Goal: Contribute content

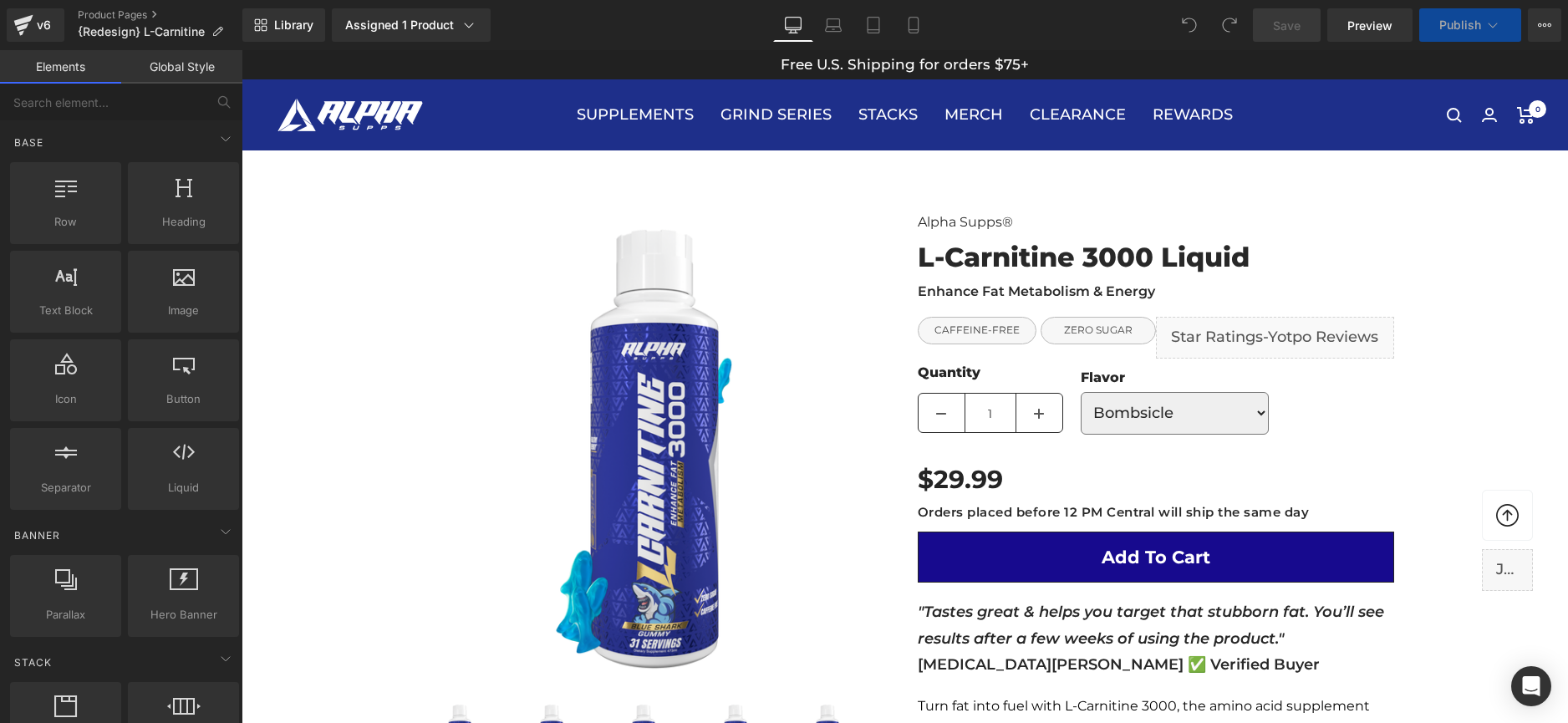
scroll to position [288, 0]
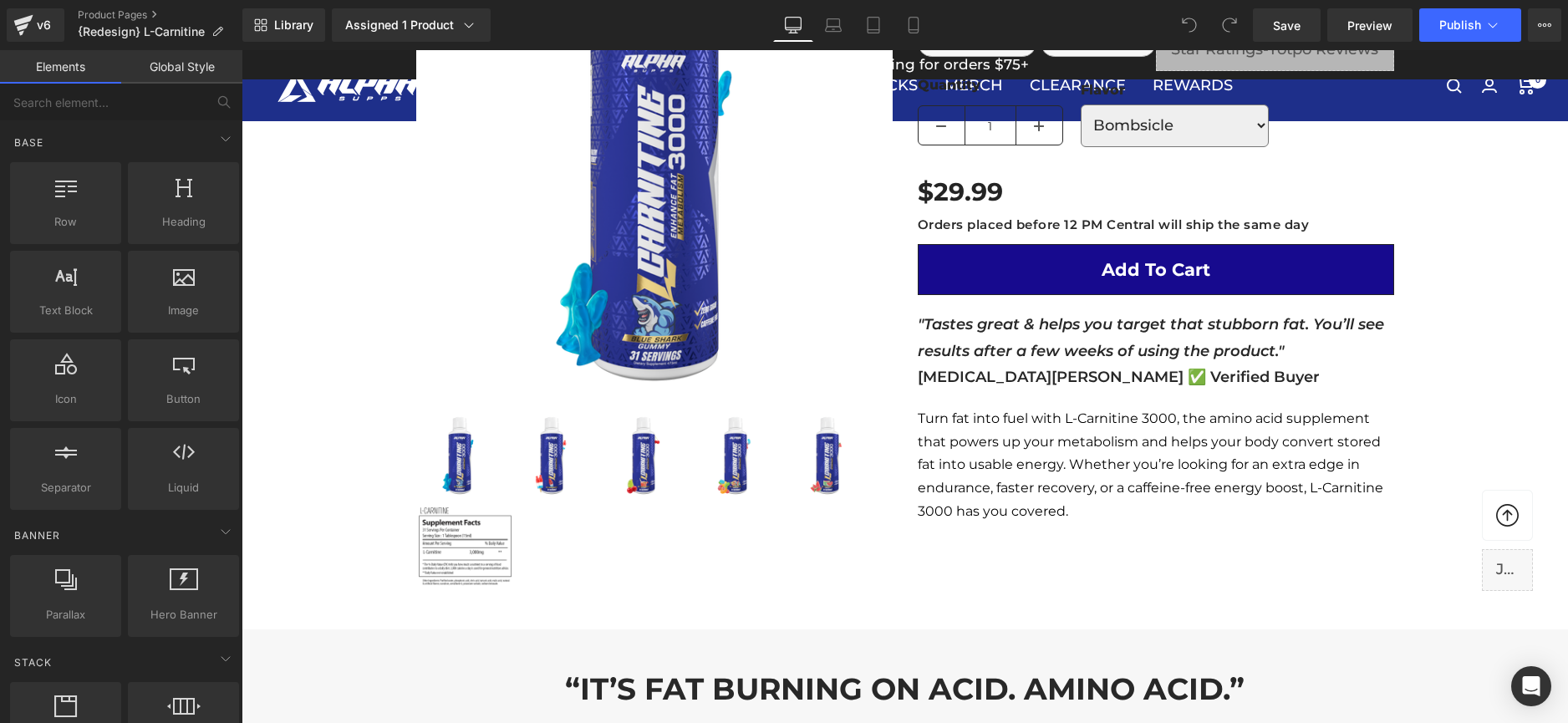
click at [1087, 562] on div "NEW! (P) Image" at bounding box center [905, 264] width 1003 height 732
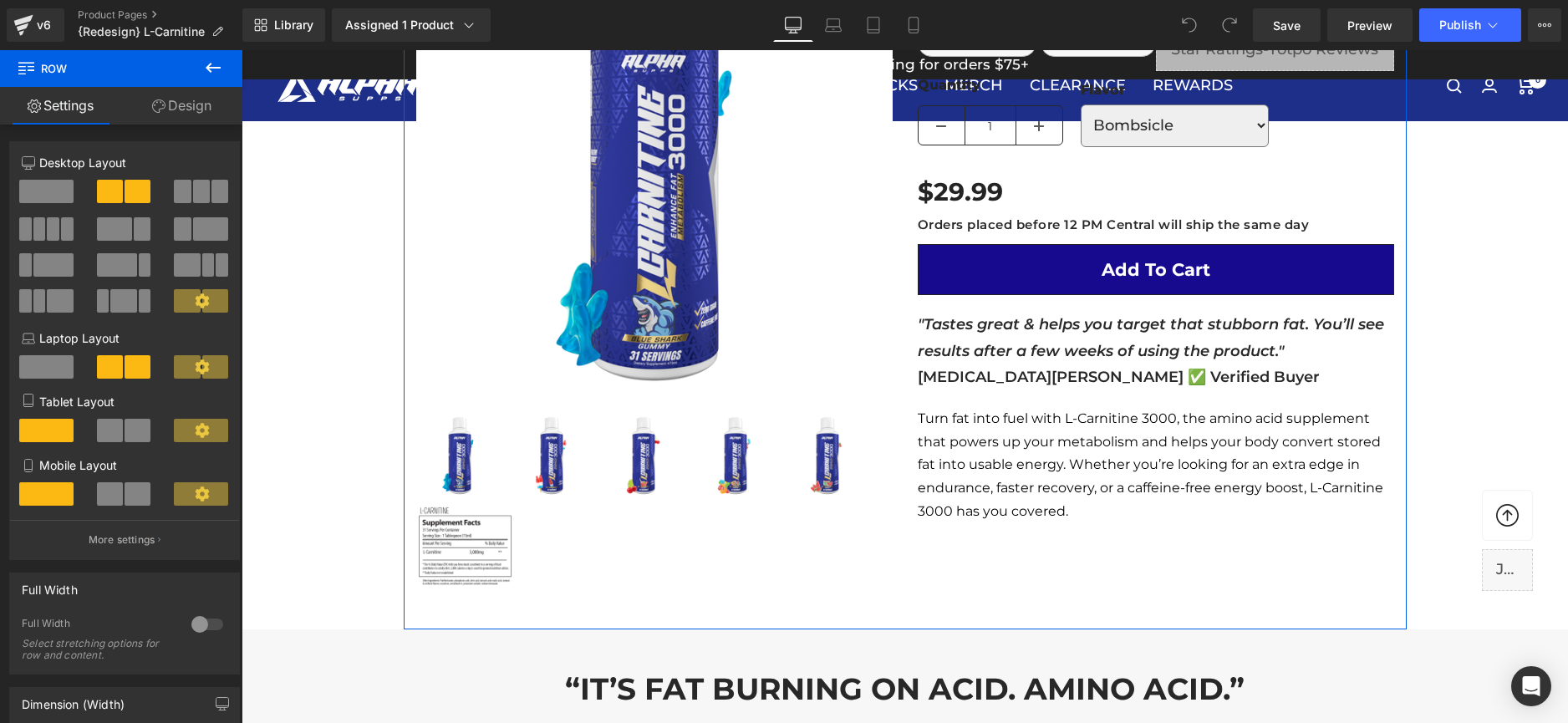
click at [164, 114] on link "Design" at bounding box center [181, 106] width 121 height 38
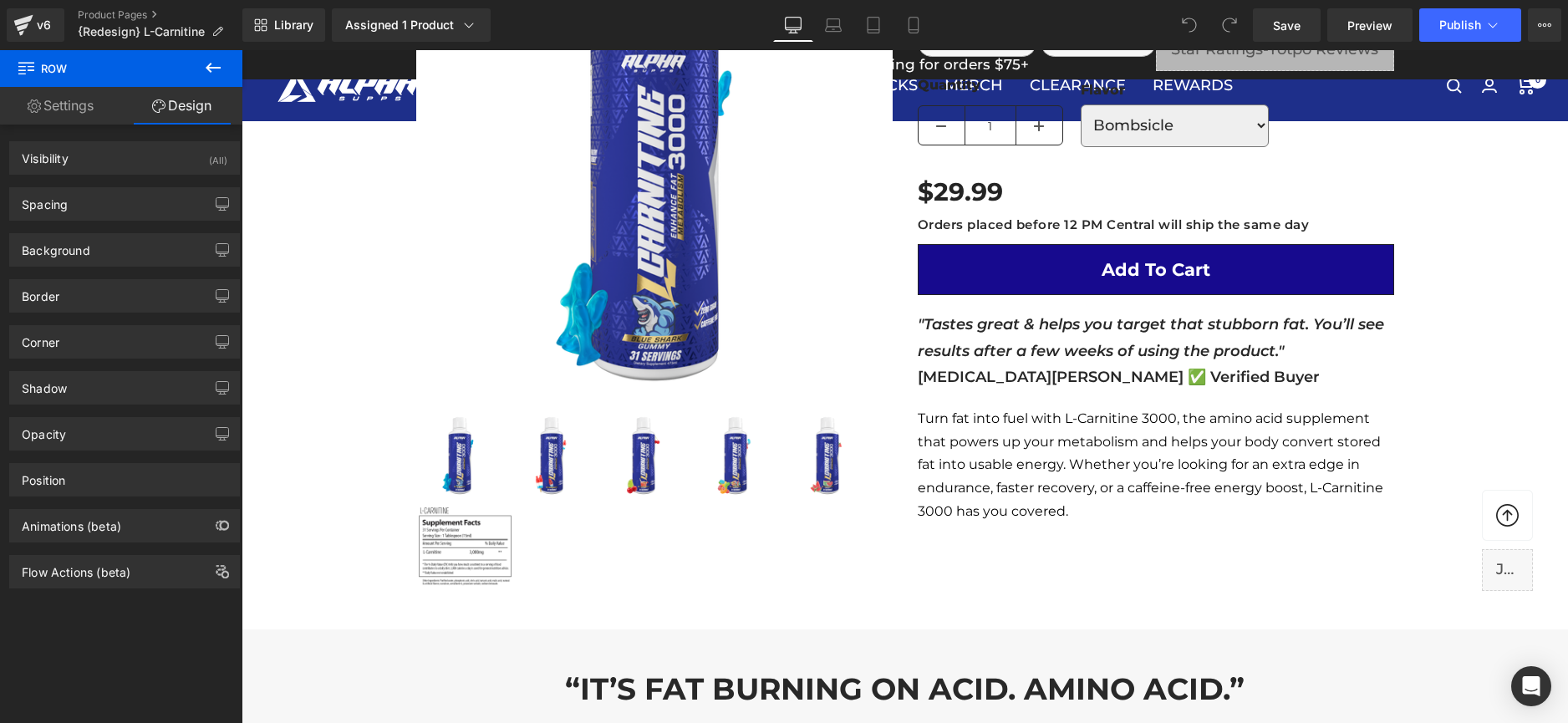
click at [195, 69] on button at bounding box center [212, 68] width 58 height 37
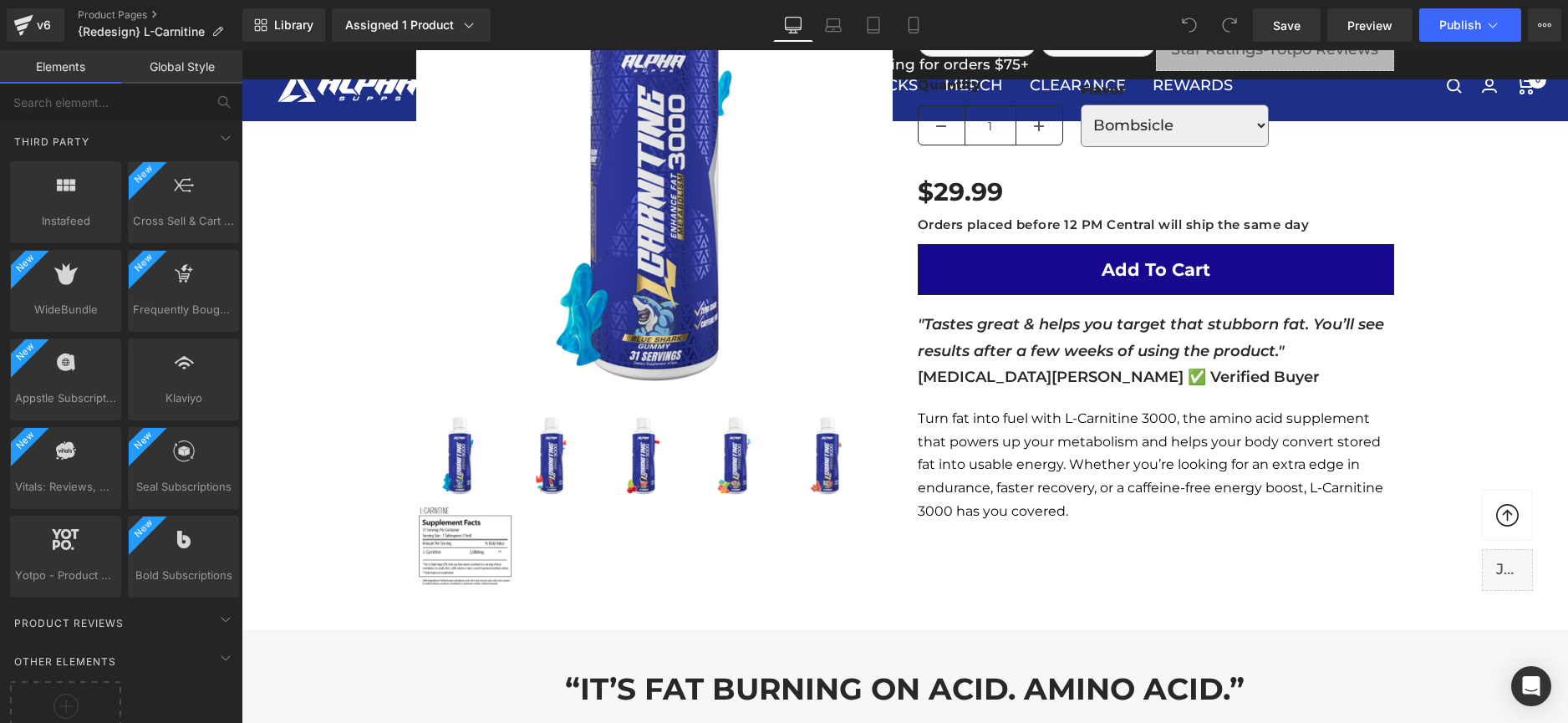
scroll to position [3463, 0]
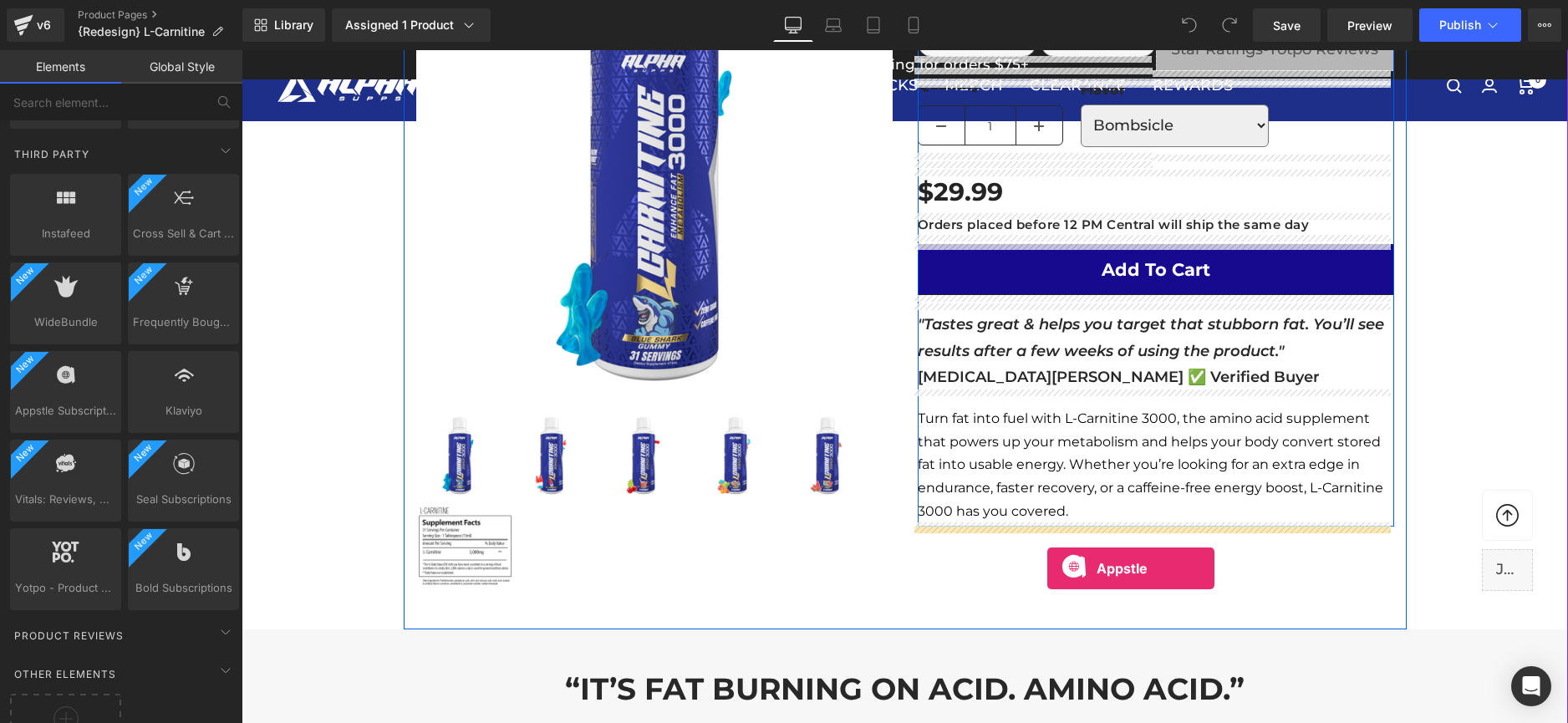
drag, startPoint x: 587, startPoint y: 445, endPoint x: 1049, endPoint y: 566, distance: 477.6
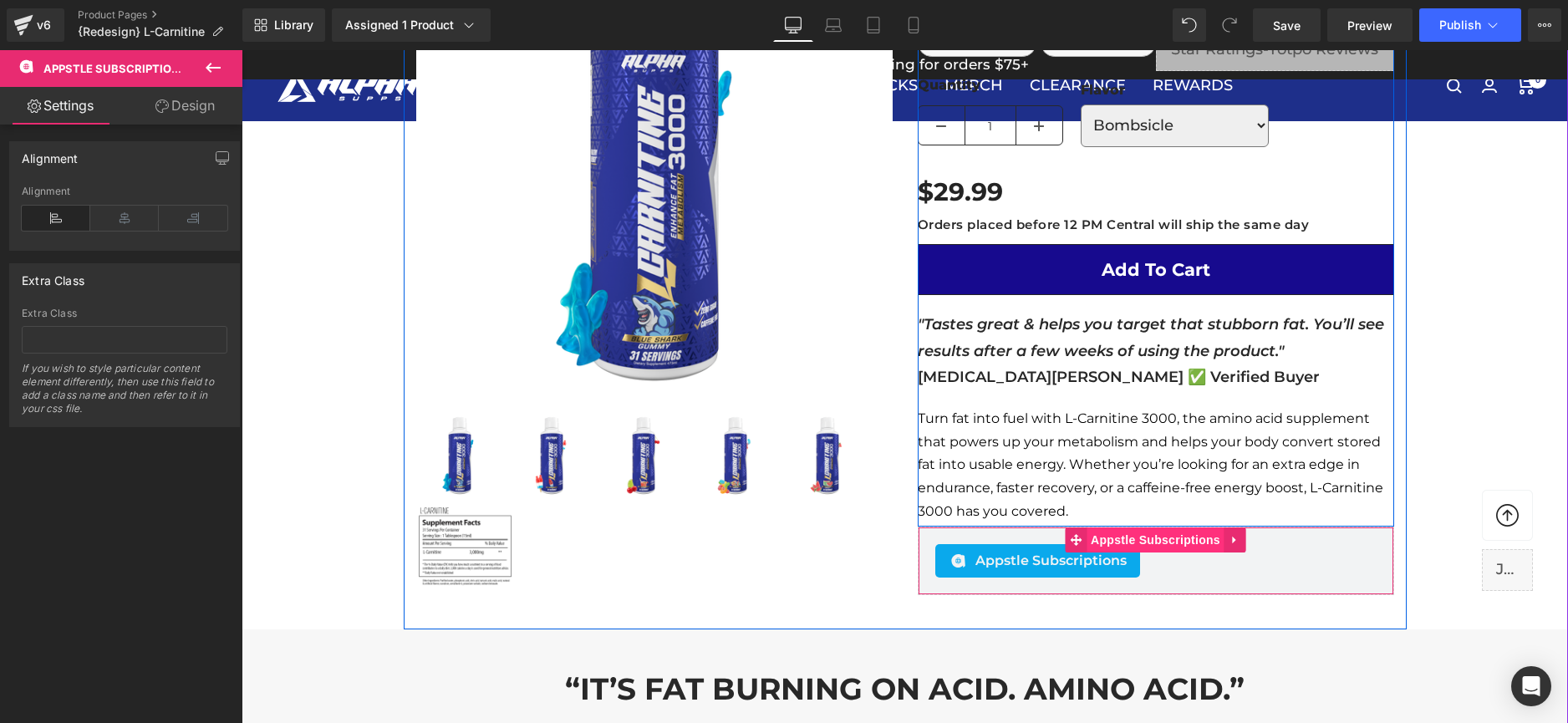
click at [1116, 538] on span "Appstle Subscriptions" at bounding box center [1156, 540] width 138 height 25
click at [1019, 562] on span "Appstle Subscriptions" at bounding box center [1051, 561] width 152 height 20
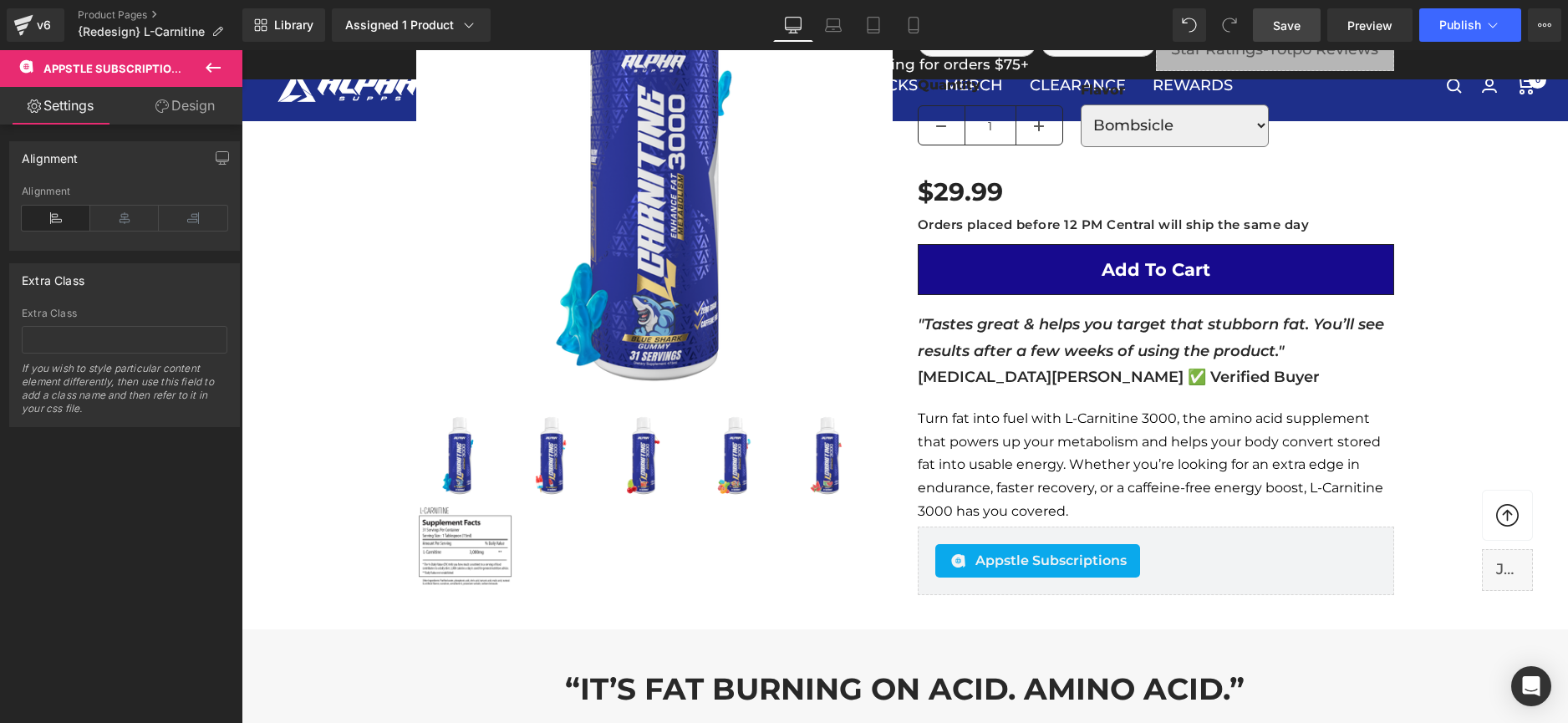
click at [1280, 19] on span "Save" at bounding box center [1286, 26] width 28 height 18
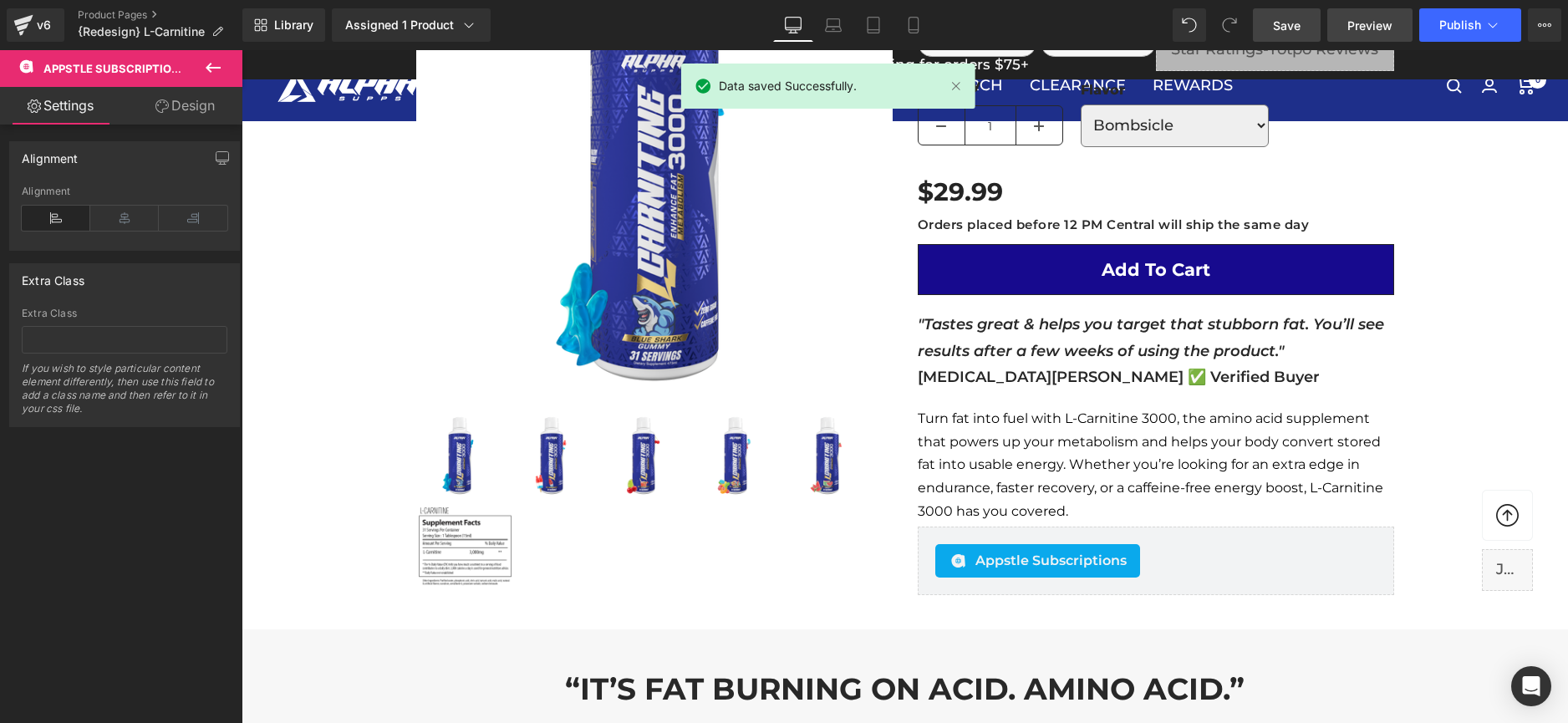
click at [1357, 19] on span "Preview" at bounding box center [1370, 26] width 45 height 18
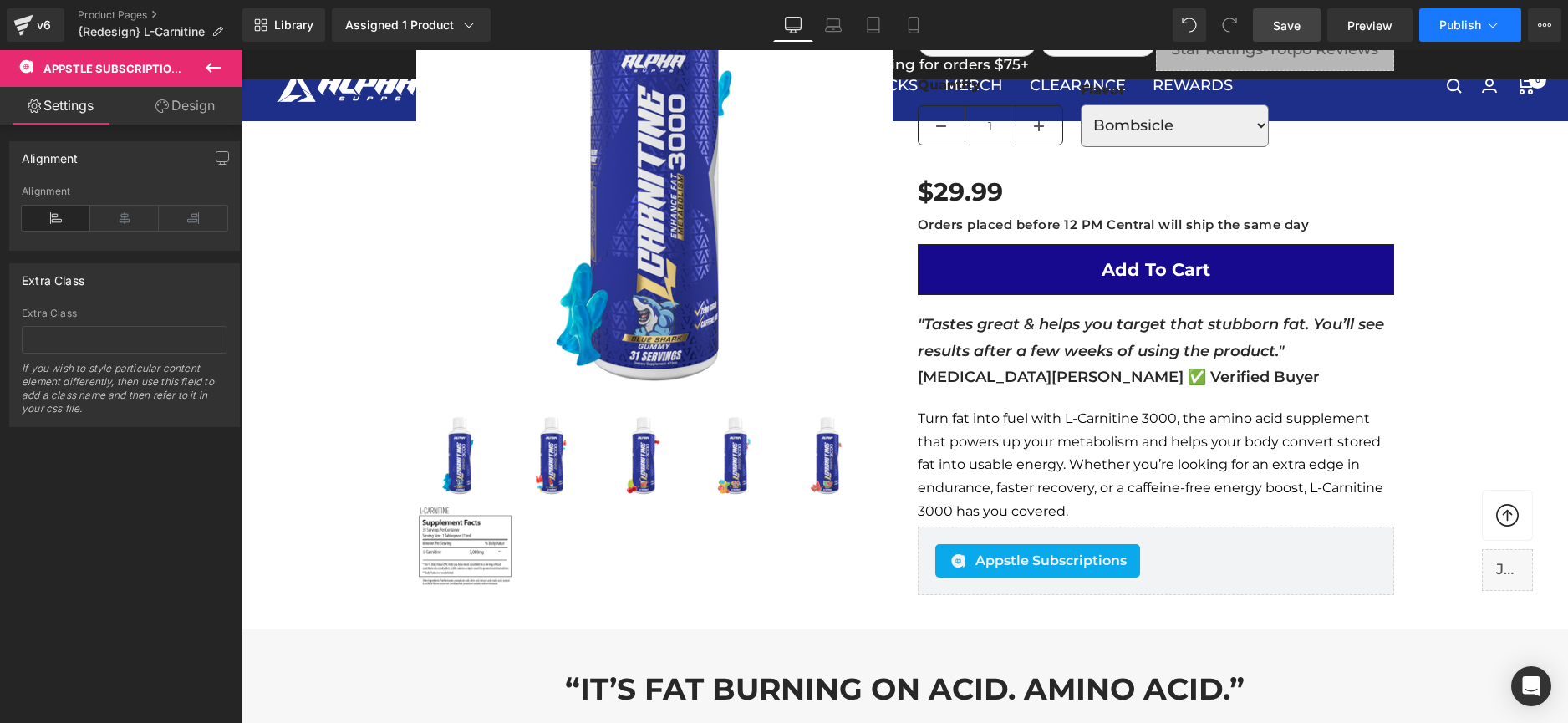
click at [1446, 30] on span "Publish" at bounding box center [1460, 25] width 42 height 13
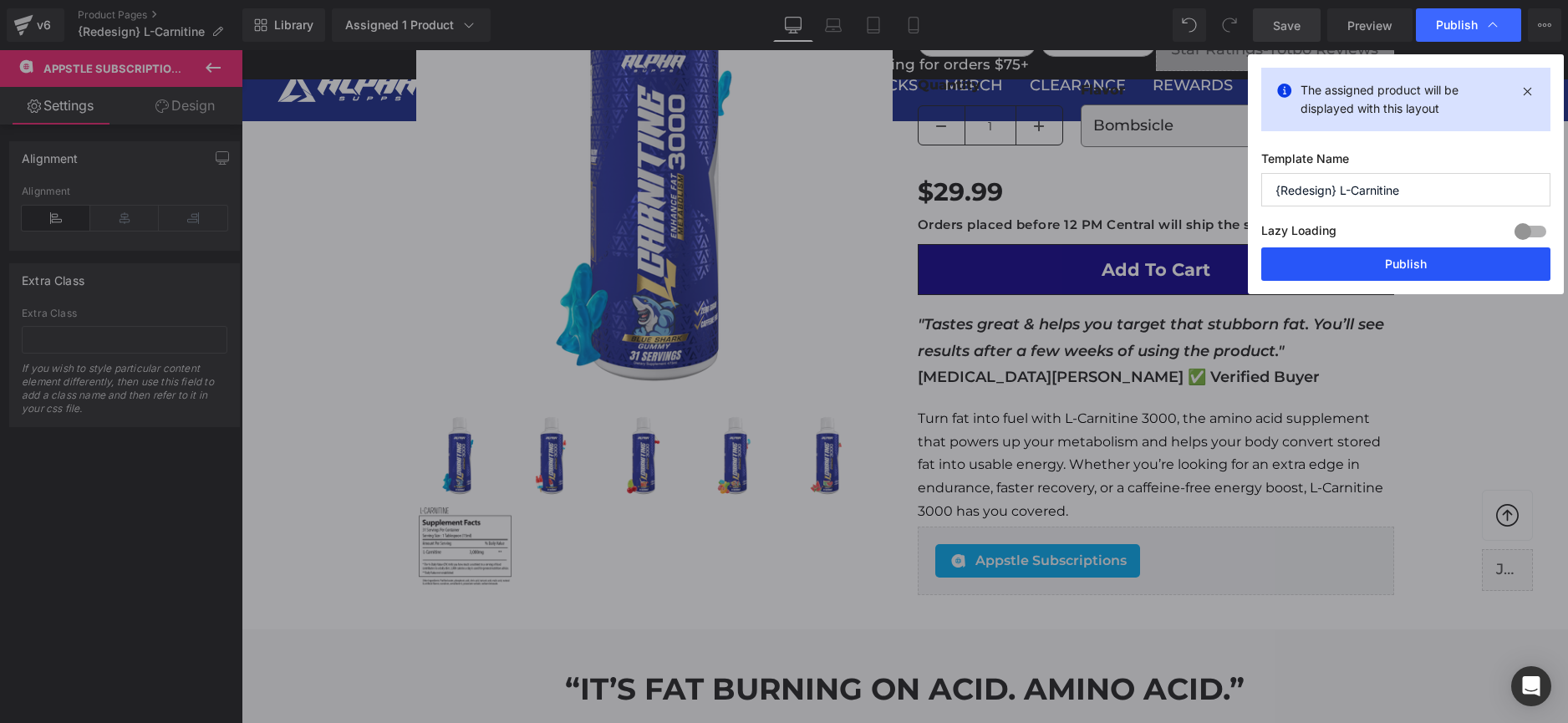
click at [1401, 260] on button "Publish" at bounding box center [1406, 264] width 290 height 33
